Goal: Task Accomplishment & Management: Manage account settings

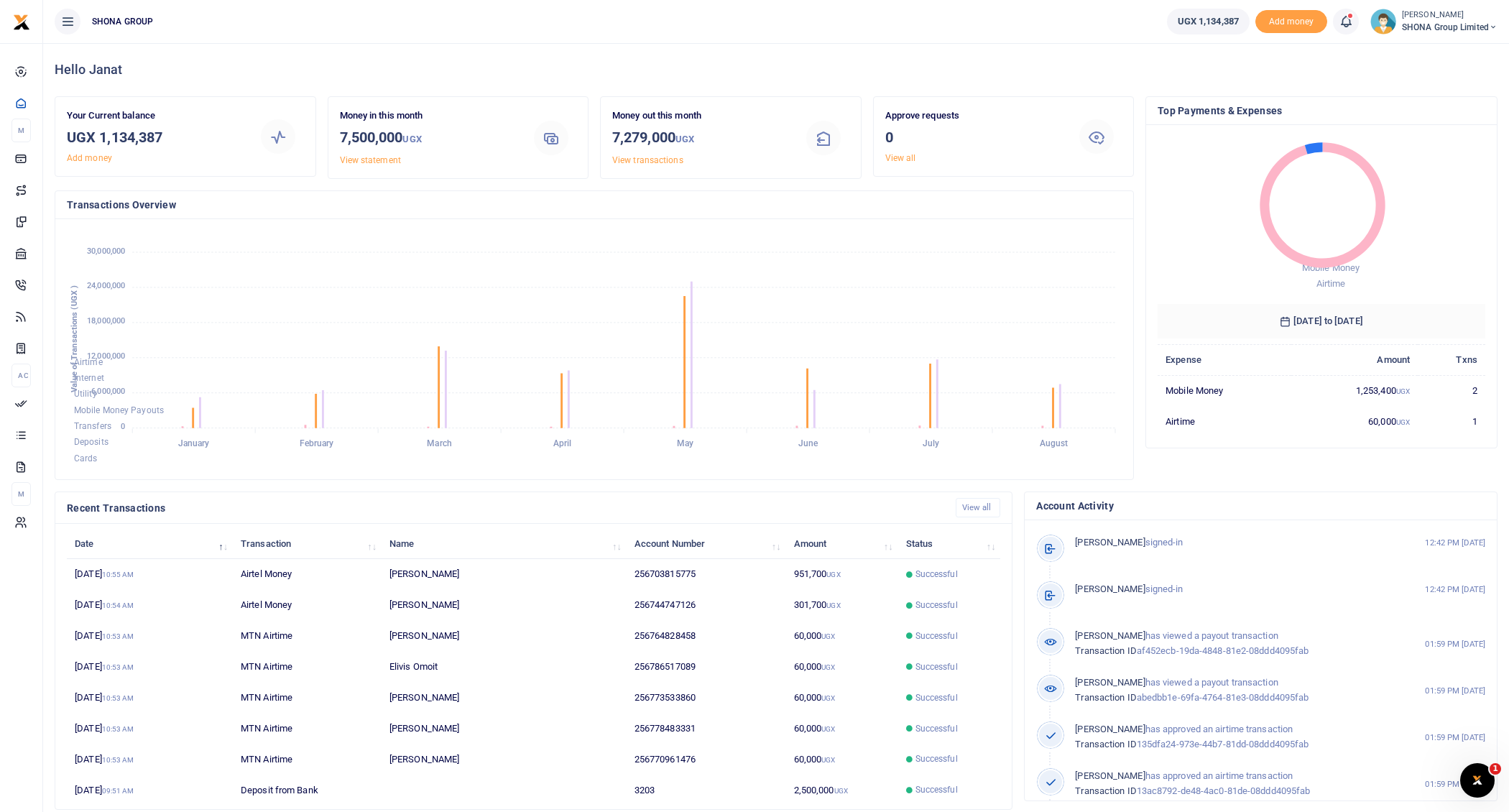
click at [66, 21] on icon at bounding box center [68, 21] width 15 height 15
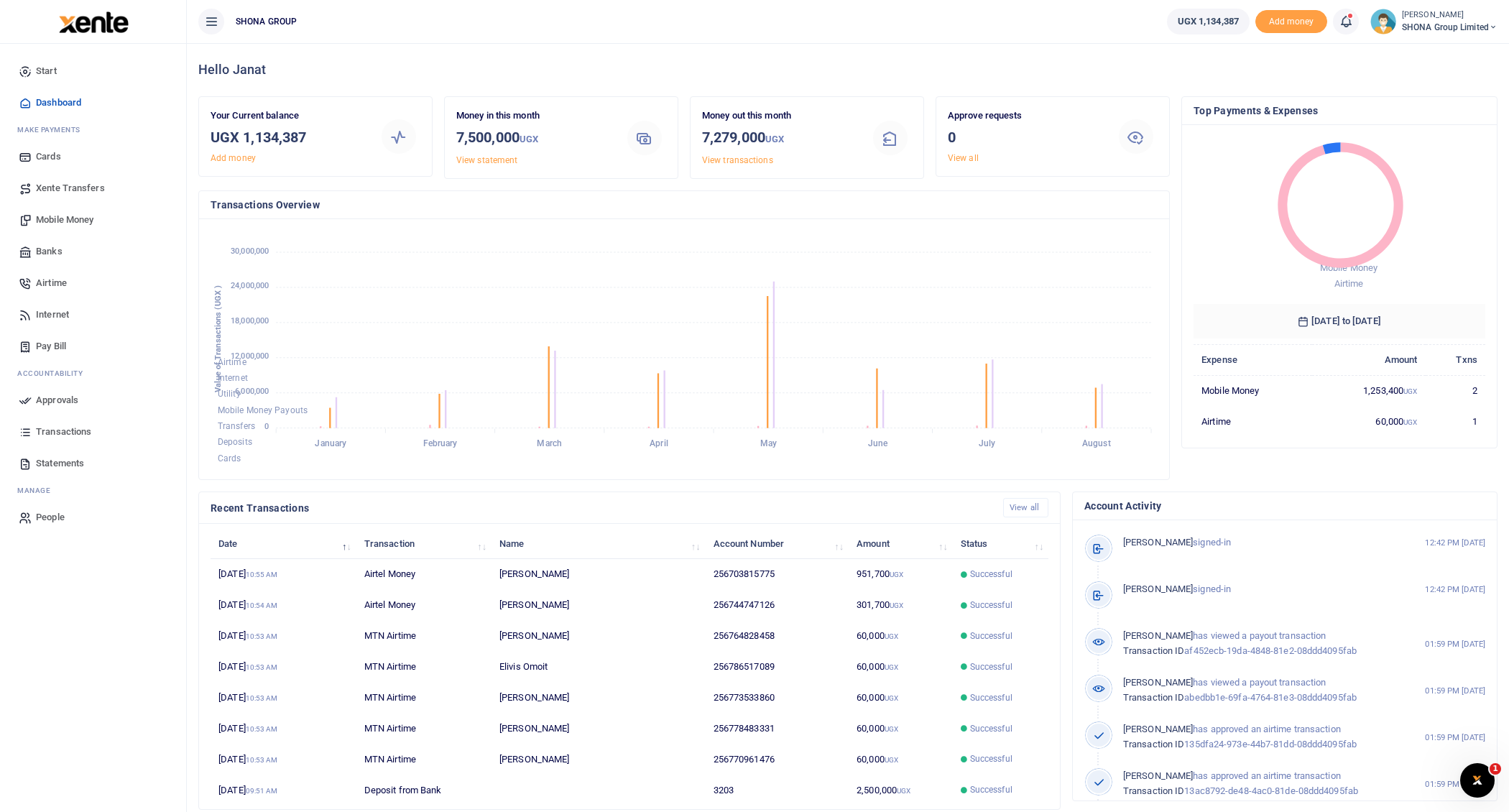
scroll to position [1, 1]
click at [46, 69] on span "Start" at bounding box center [46, 71] width 21 height 15
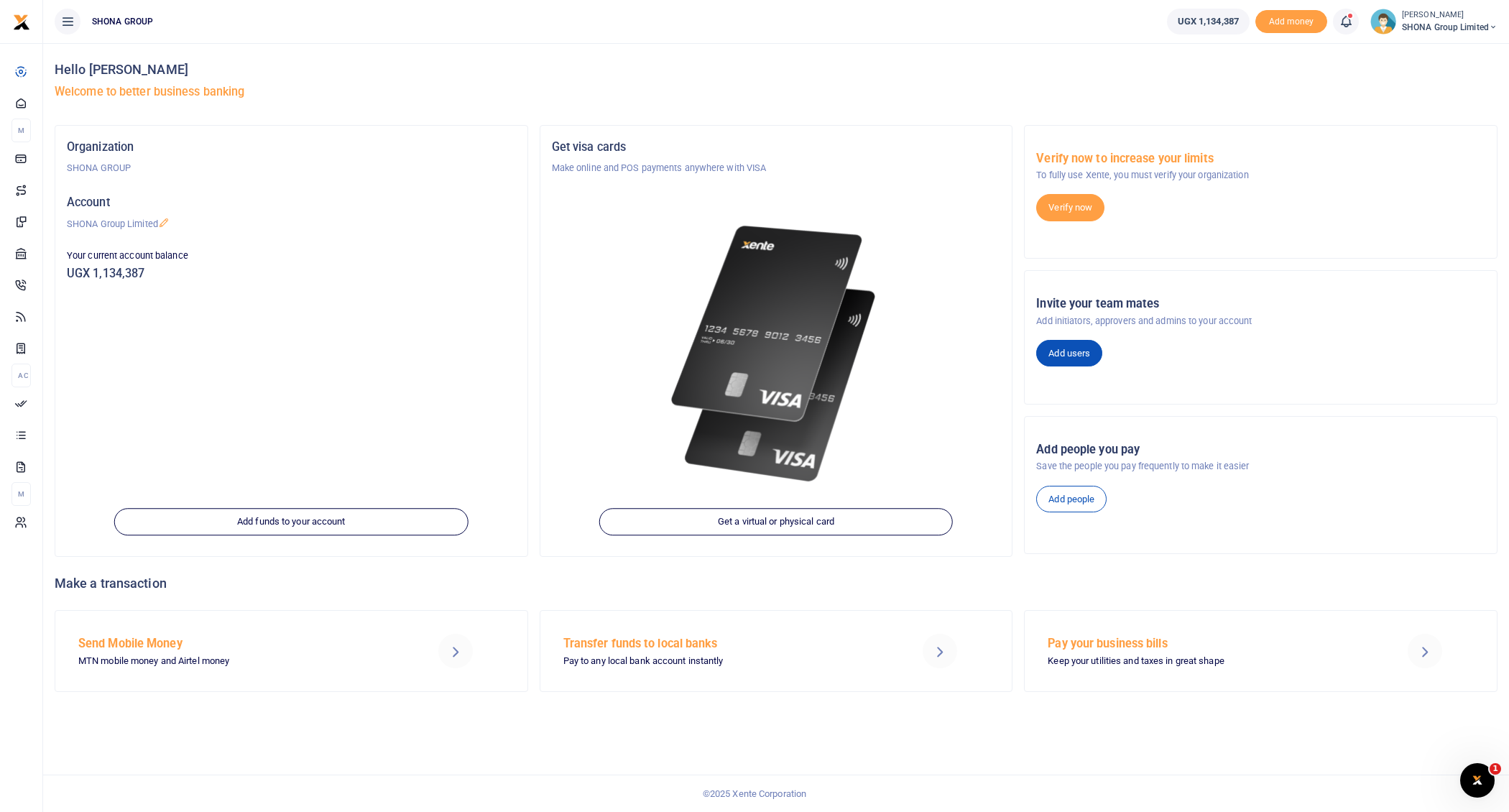
click at [1078, 350] on link "Add users" at bounding box center [1069, 353] width 66 height 27
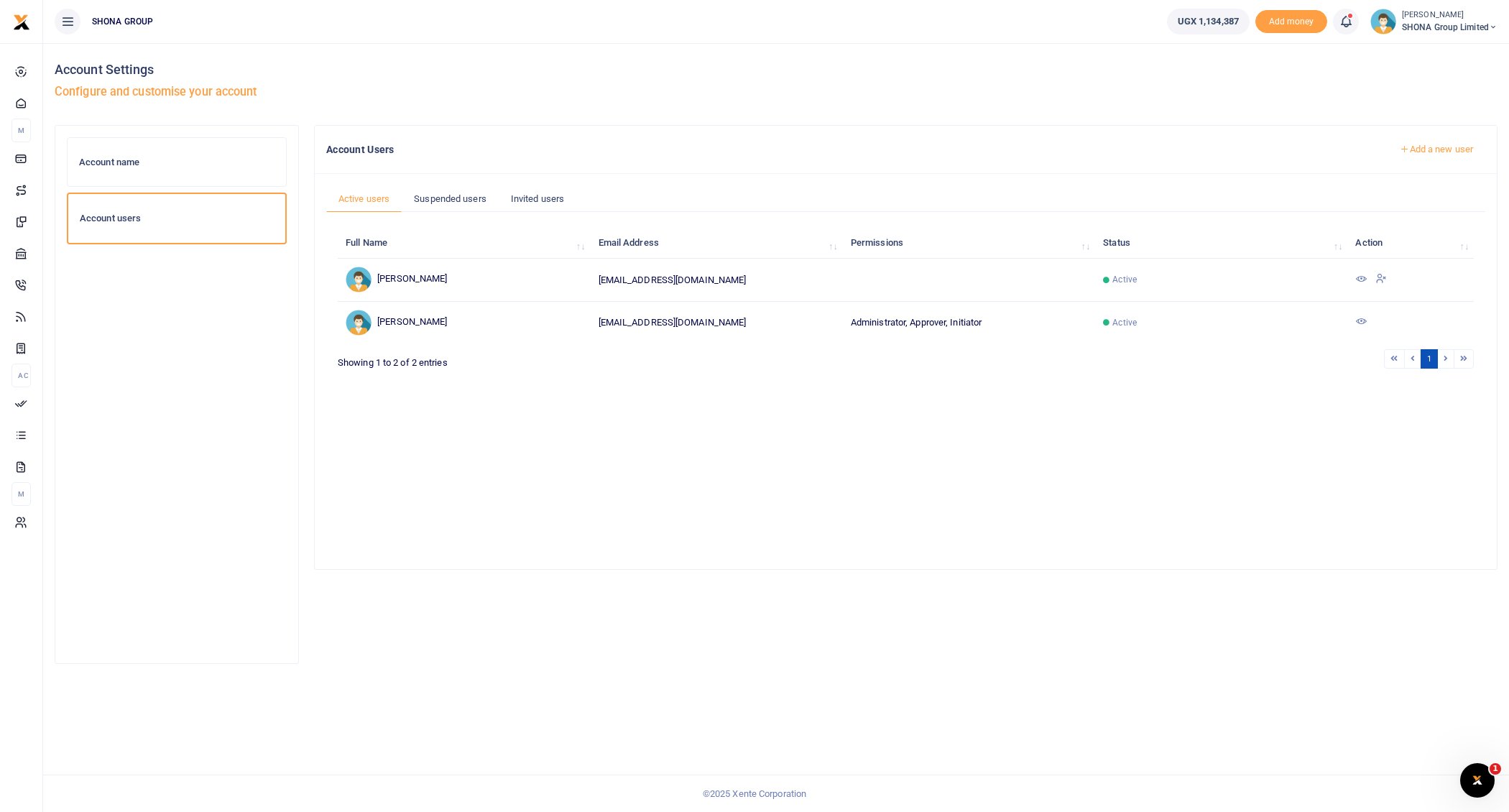
click at [1366, 276] on icon at bounding box center [1361, 279] width 12 height 12
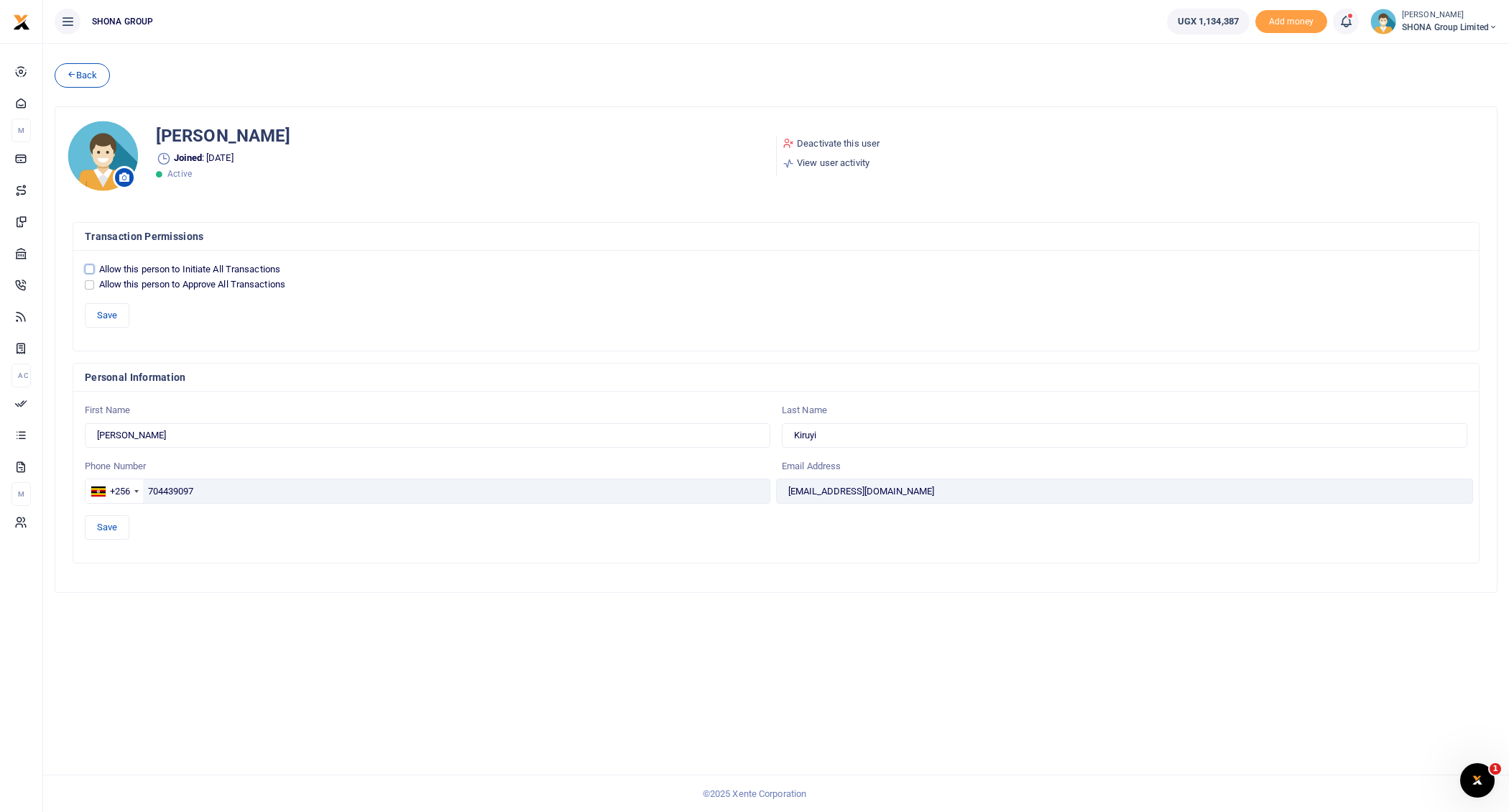
click at [90, 265] on input "Allow this person to Initiate All Transactions" at bounding box center [89, 269] width 10 height 10
checkbox input "true"
click at [102, 314] on button "Save" at bounding box center [107, 315] width 44 height 24
click at [111, 313] on button "Save" at bounding box center [107, 315] width 44 height 24
click at [91, 74] on link "Back" at bounding box center [82, 75] width 55 height 24
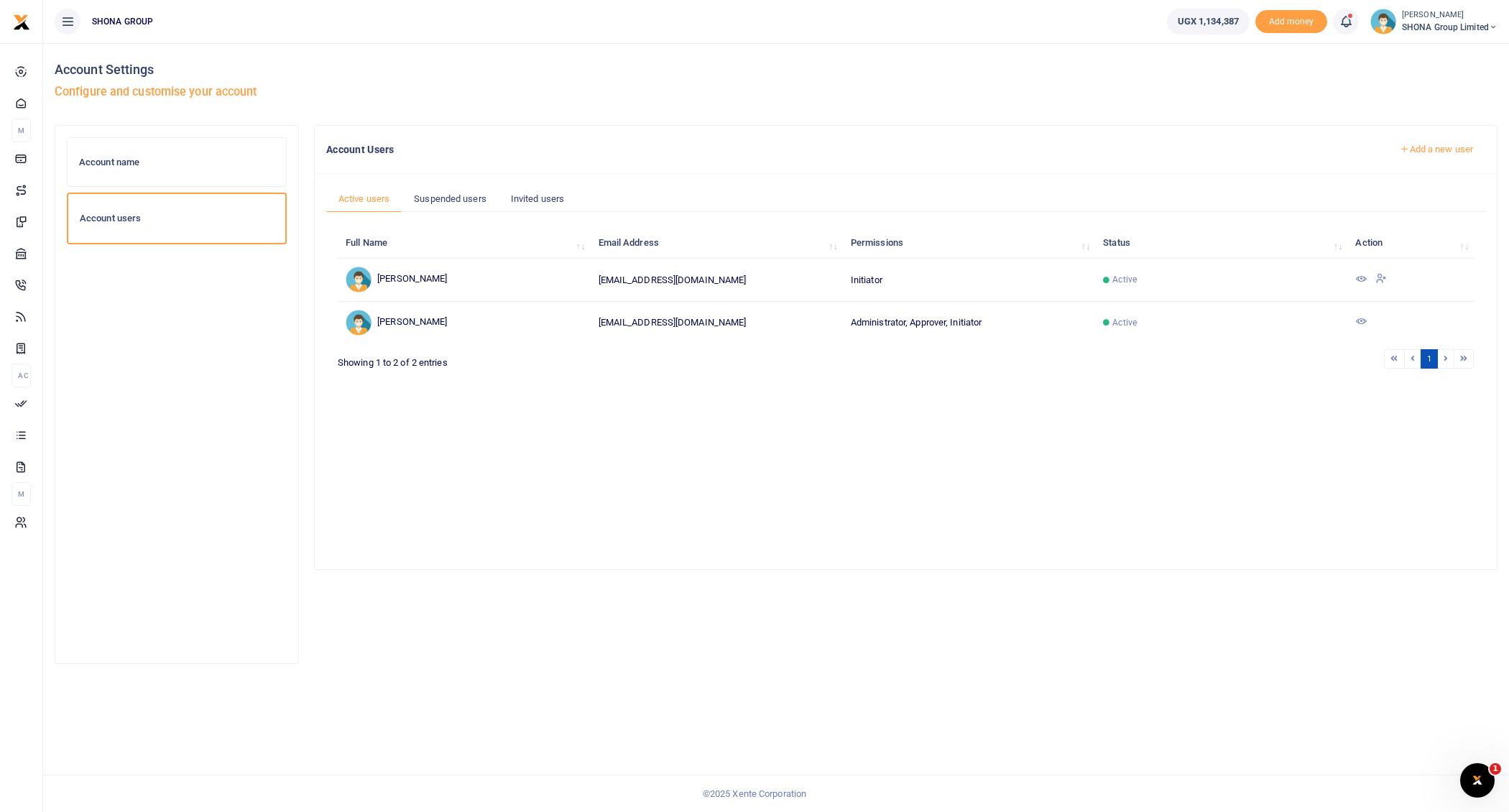
click at [1359, 273] on icon at bounding box center [1361, 279] width 12 height 12
